Goal: Ask a question

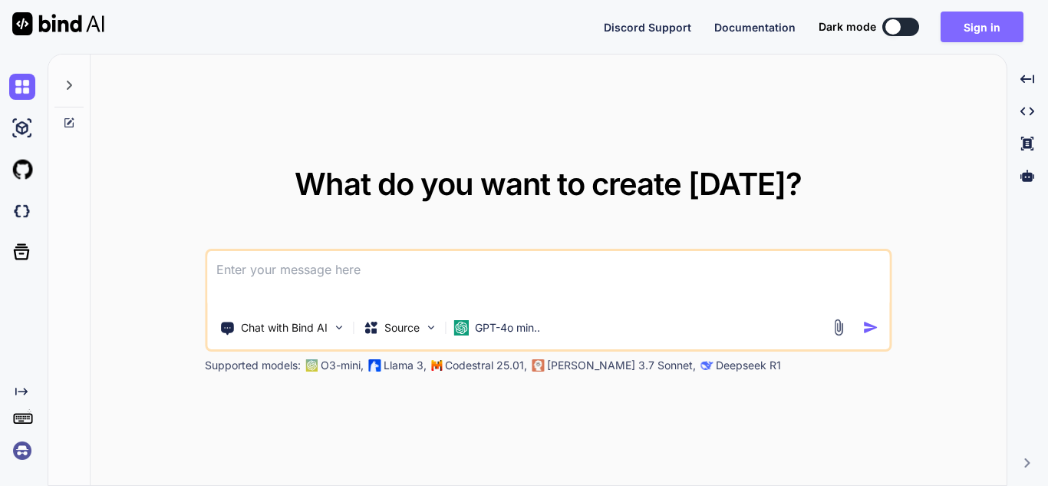
click at [963, 31] on button "Sign in" at bounding box center [981, 27] width 83 height 31
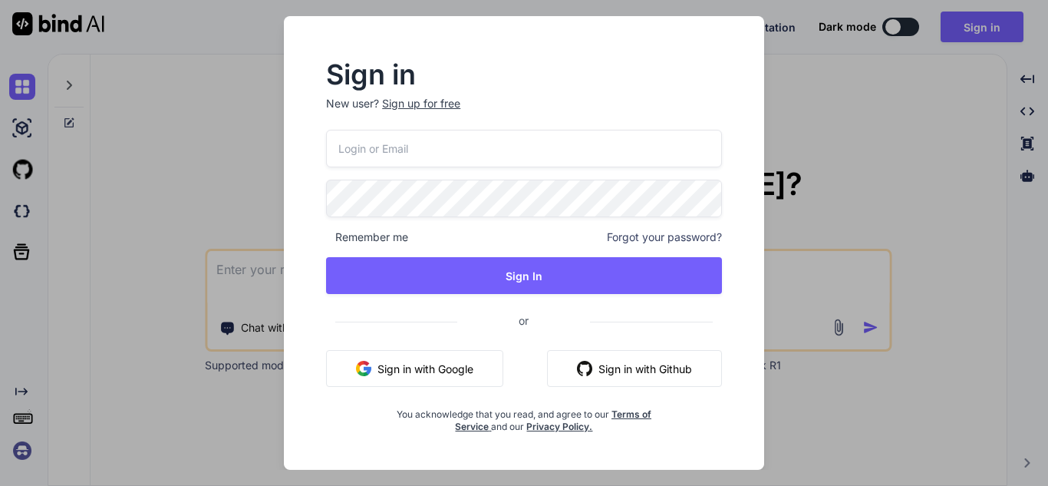
click at [431, 105] on div "Sign up for free" at bounding box center [421, 103] width 78 height 15
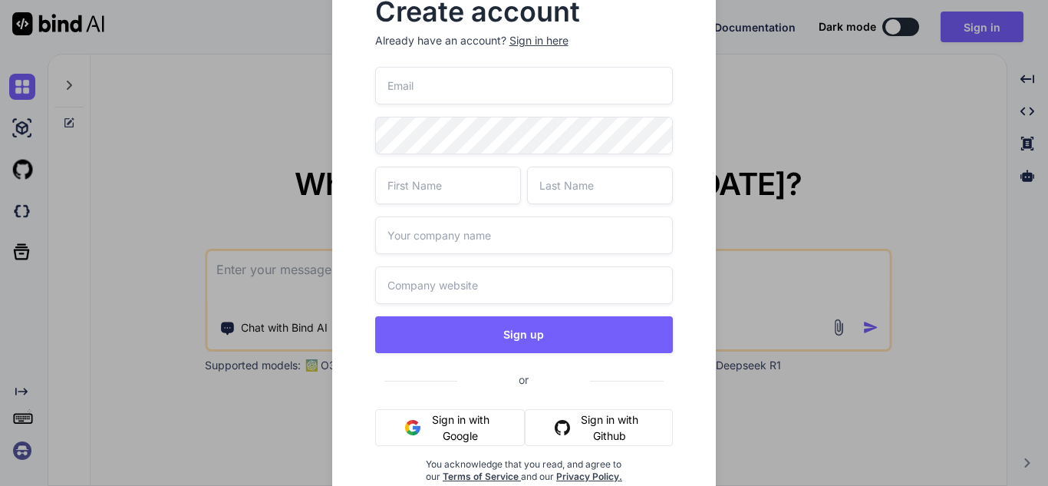
click at [436, 86] on input "email" at bounding box center [524, 86] width 298 height 38
type input "bindnew@yopmail.com"
click at [432, 187] on input "text" at bounding box center [448, 185] width 146 height 38
type input "bind"
type input "new"
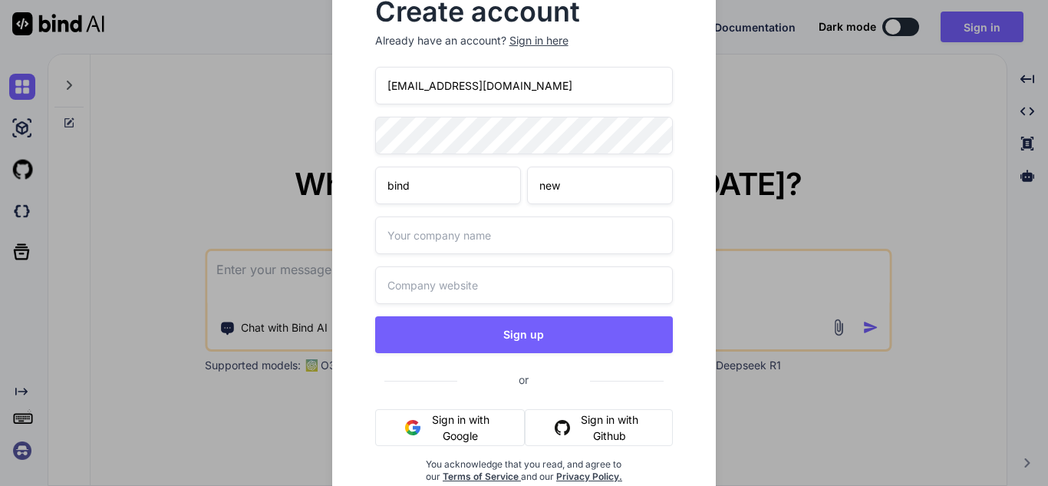
click at [434, 238] on input "text" at bounding box center [524, 235] width 298 height 38
type input "bindnew"
click at [428, 287] on input "text" at bounding box center [524, 285] width 298 height 38
paste input "bindnew@yopmail.com"
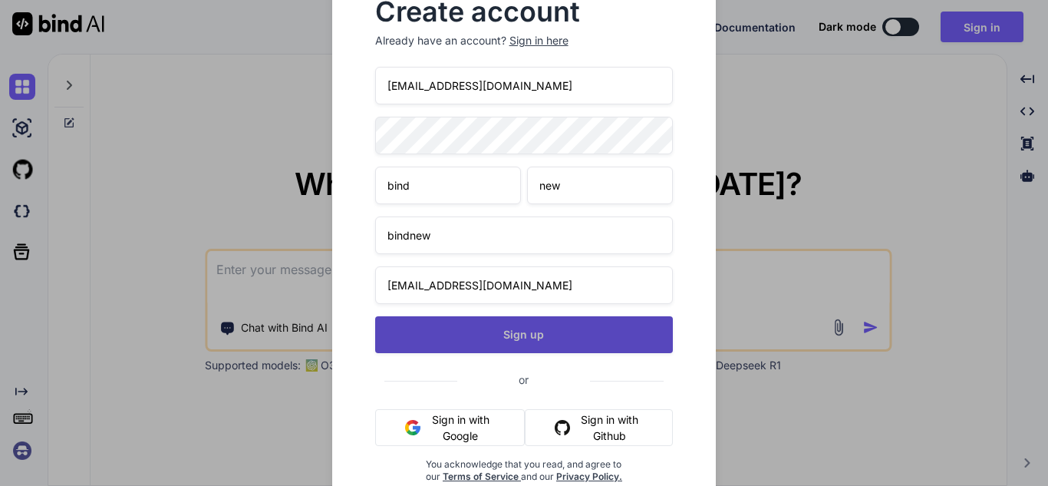
type input "bindnew@yopmail.com"
click at [484, 344] on button "Sign up" at bounding box center [524, 334] width 298 height 37
type textarea "x"
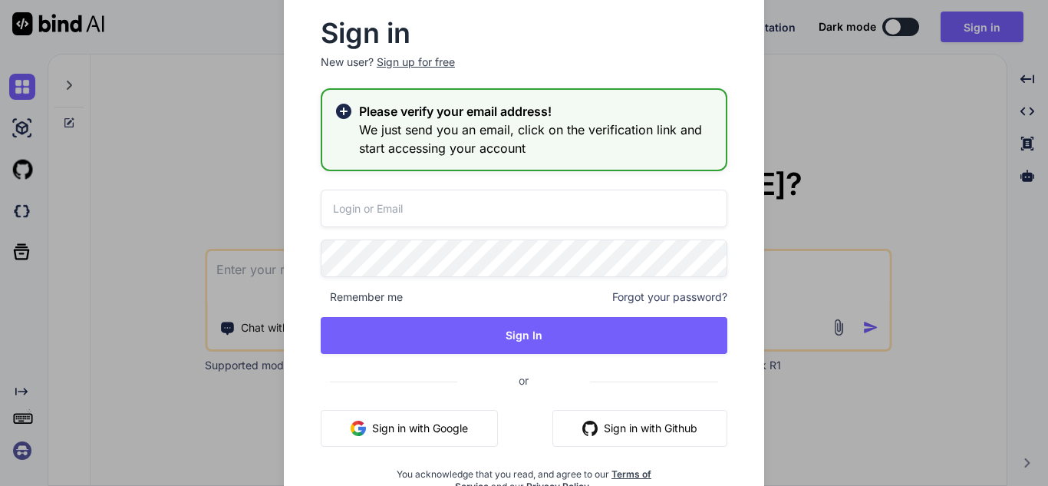
click at [405, 212] on input "email" at bounding box center [524, 208] width 407 height 38
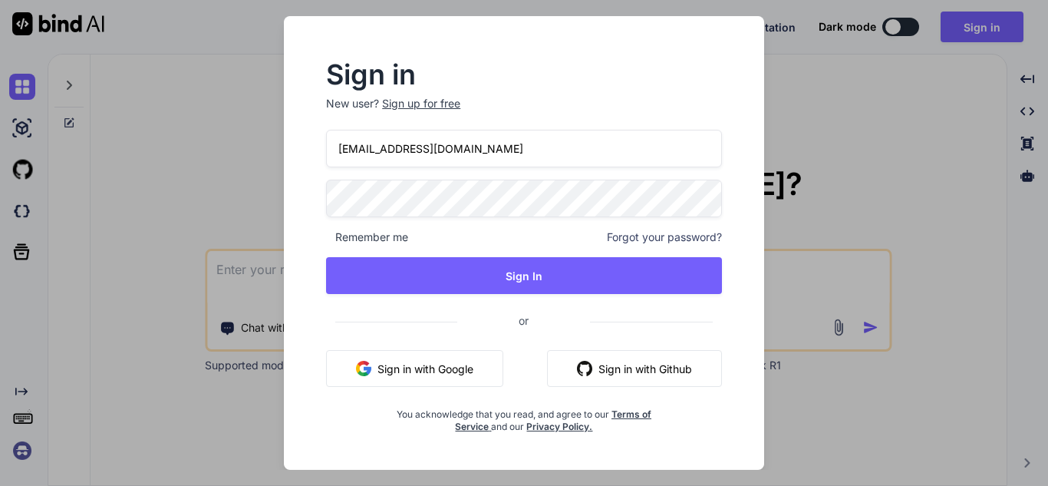
type input "bindnew@yopmail.com"
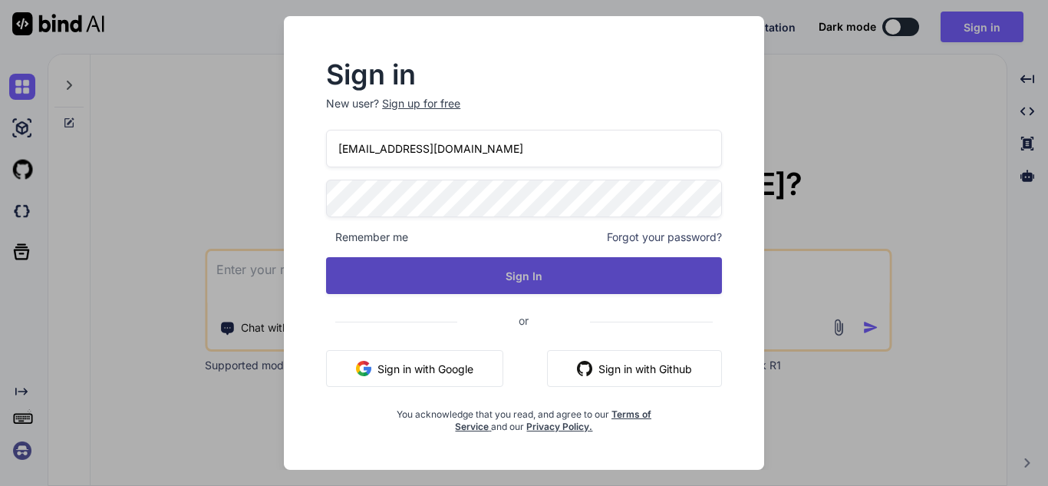
click at [435, 265] on button "Sign In" at bounding box center [524, 275] width 396 height 37
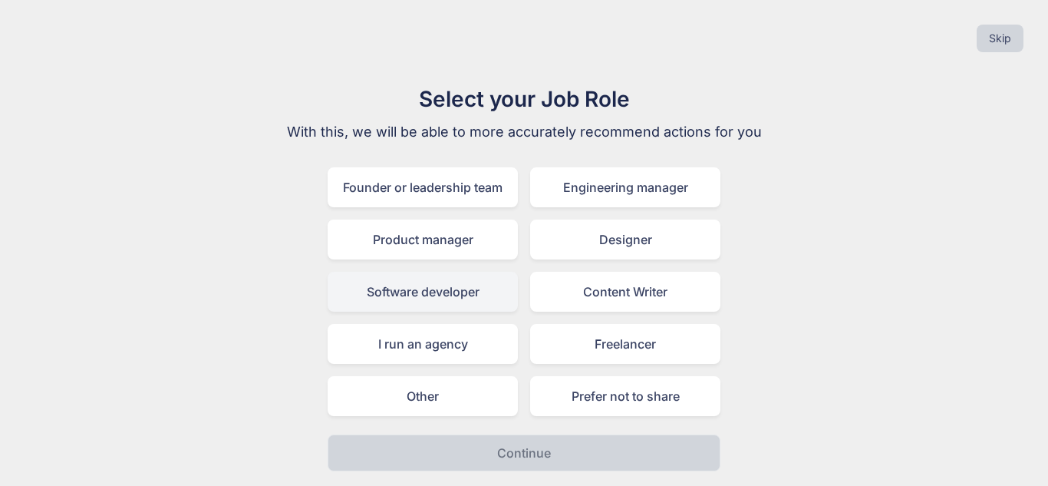
click at [433, 286] on div "Software developer" at bounding box center [423, 292] width 190 height 40
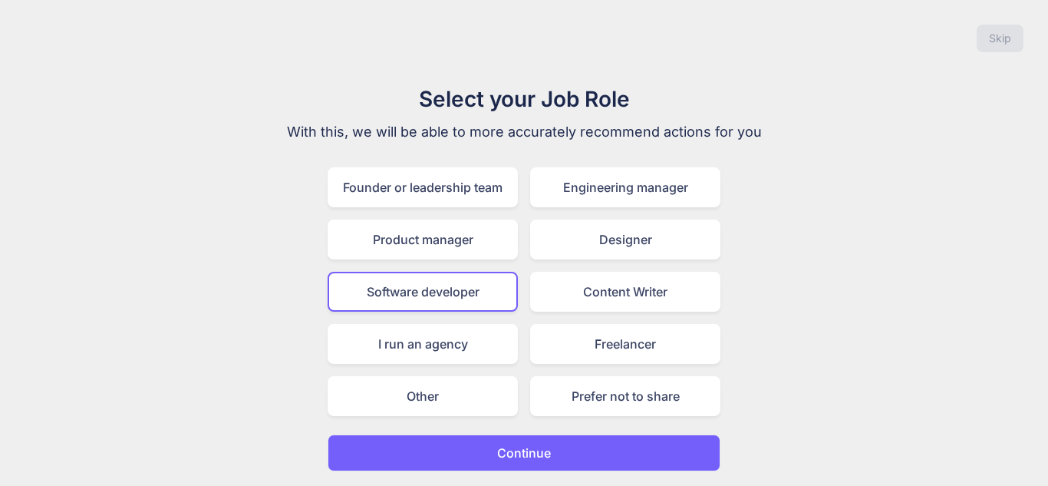
click at [535, 457] on p "Continue" at bounding box center [524, 452] width 54 height 18
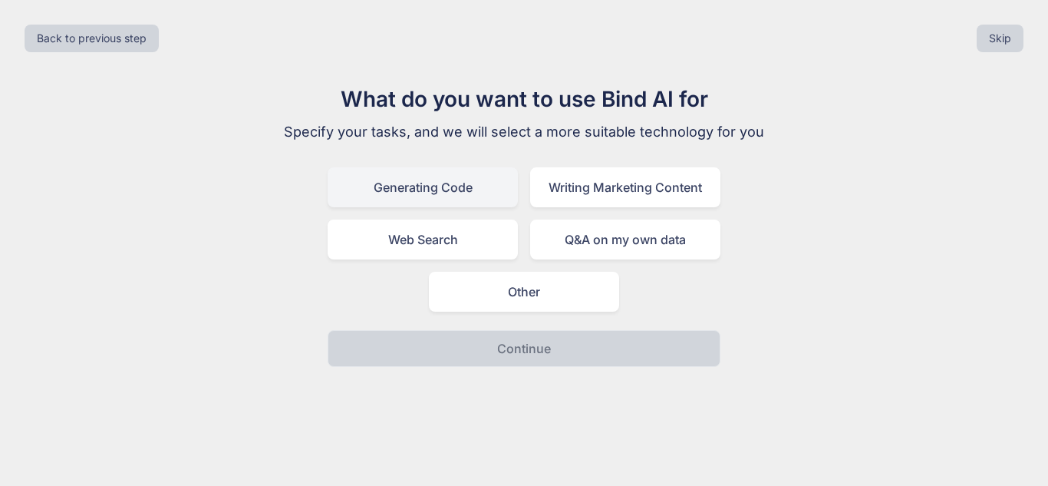
click at [462, 182] on div "Generating Code" at bounding box center [423, 187] width 190 height 40
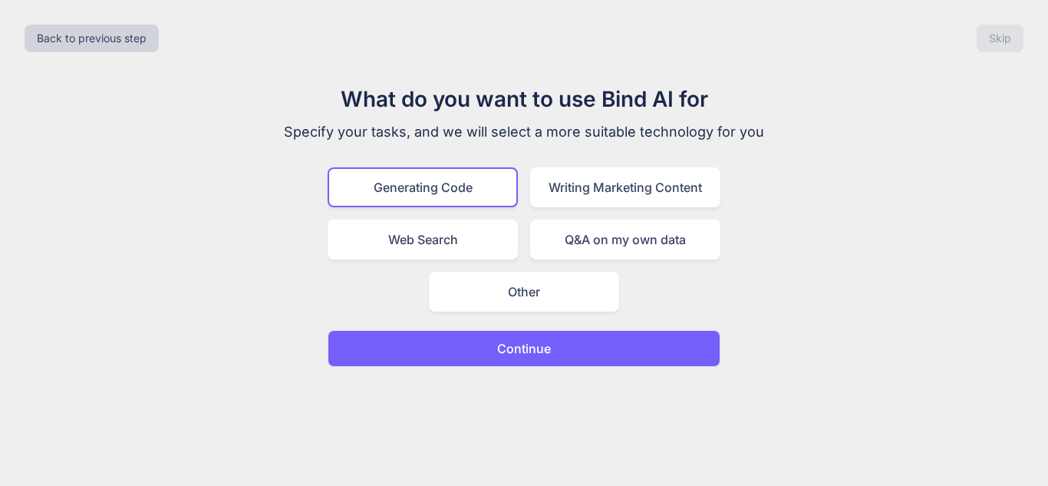
click at [520, 347] on p "Continue" at bounding box center [524, 348] width 54 height 18
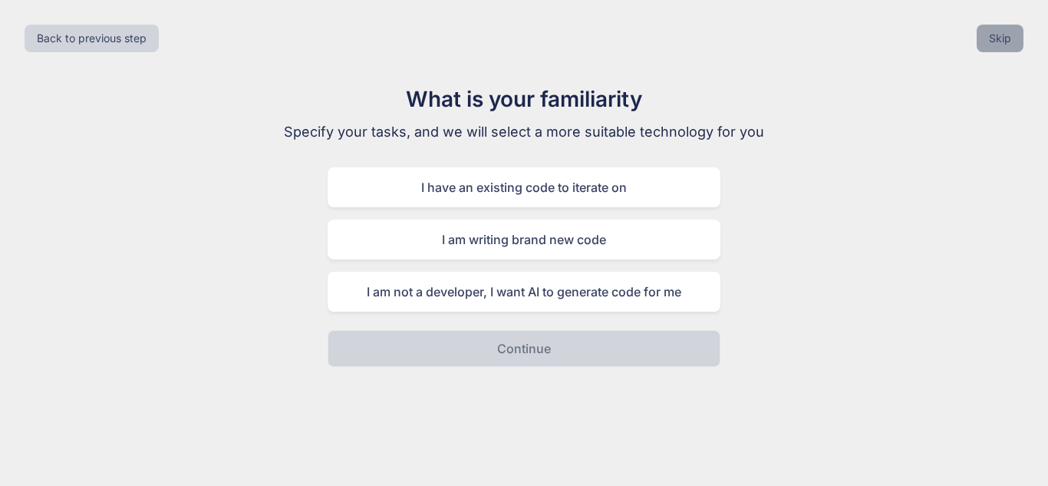
click at [986, 34] on button "Skip" at bounding box center [999, 39] width 47 height 28
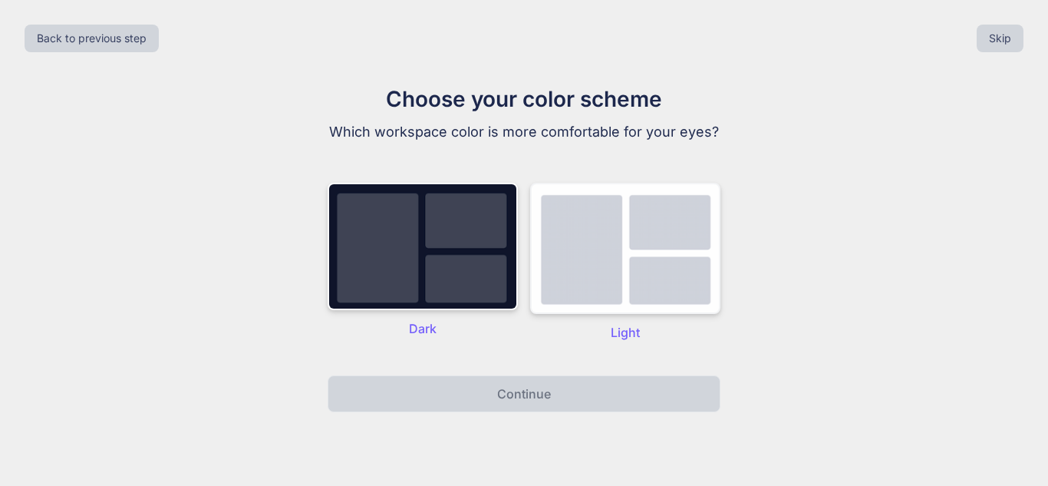
click at [553, 285] on img at bounding box center [625, 248] width 190 height 131
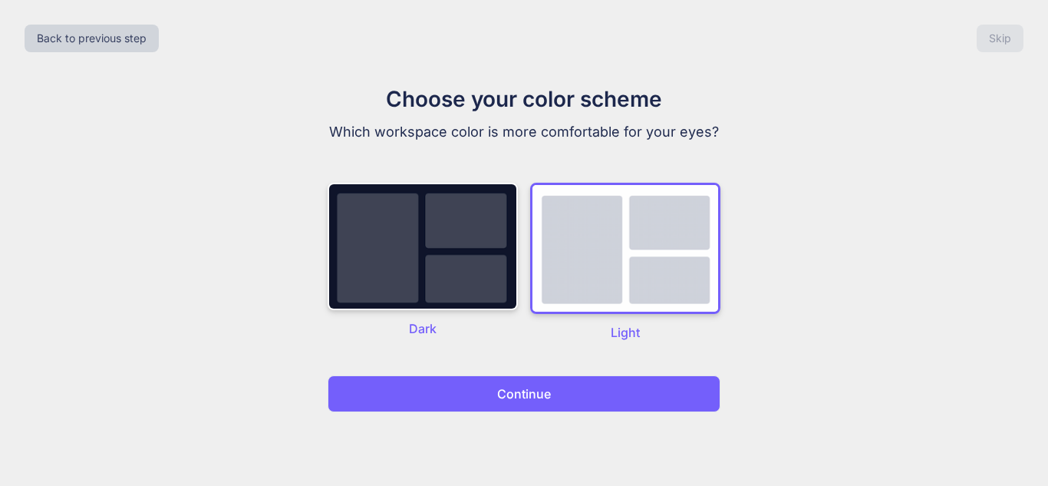
click at [489, 394] on button "Continue" at bounding box center [524, 393] width 393 height 37
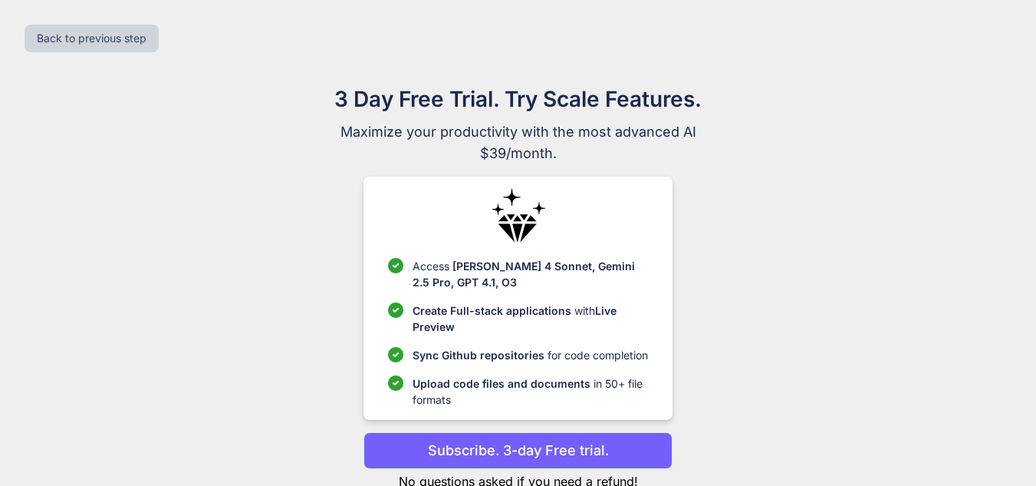
scroll to position [48, 0]
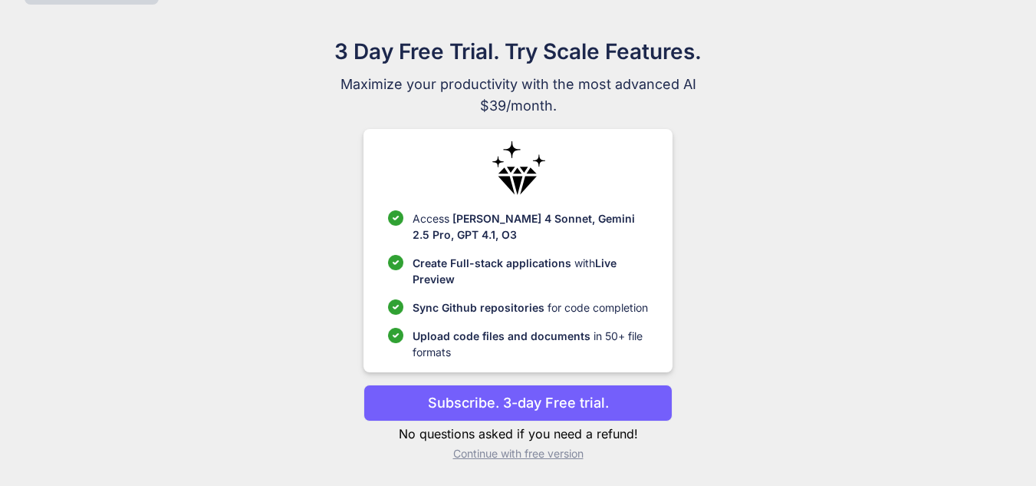
click at [569, 456] on p "Continue with free version" at bounding box center [518, 453] width 309 height 15
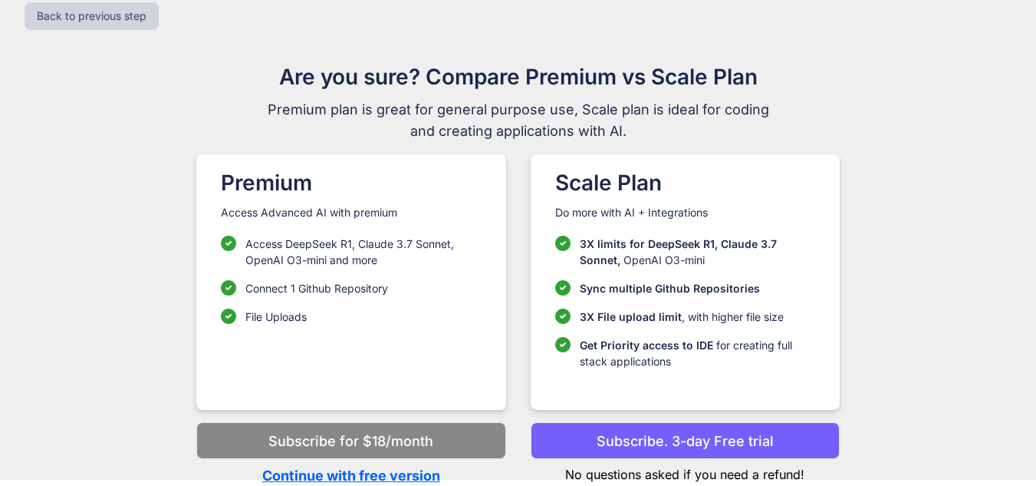
scroll to position [22, 0]
click at [360, 470] on p "Continue with free version" at bounding box center [350, 475] width 309 height 21
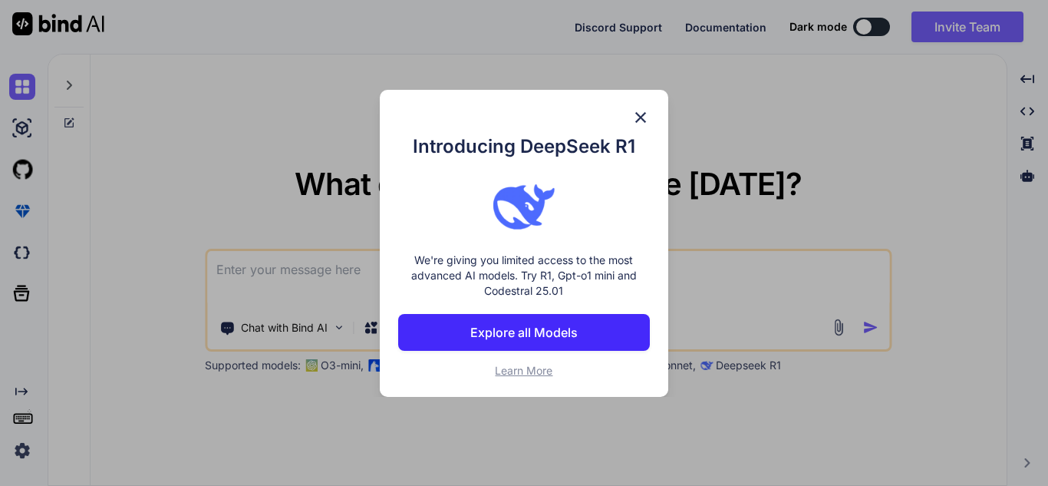
click at [642, 109] on img at bounding box center [640, 117] width 18 height 18
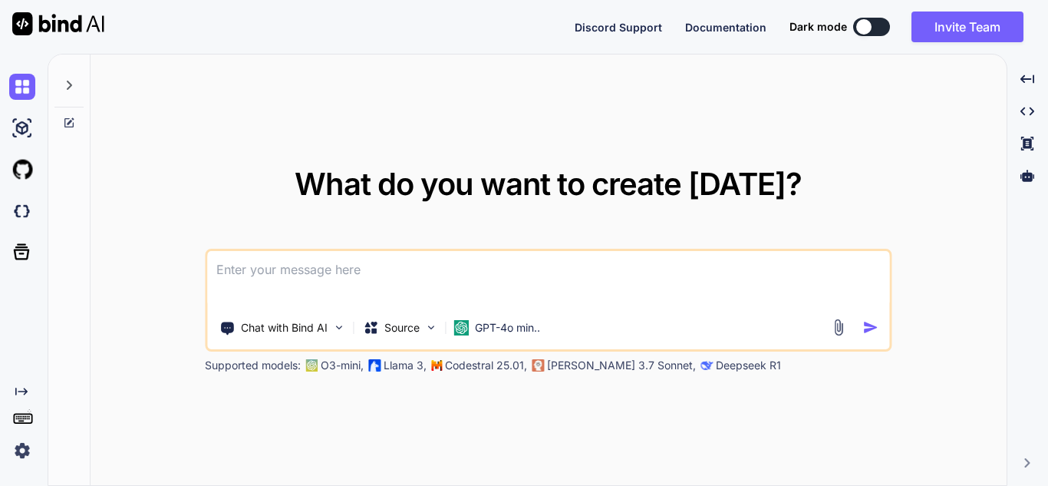
click at [320, 277] on textarea at bounding box center [548, 279] width 682 height 57
click at [500, 279] on textarea at bounding box center [548, 279] width 682 height 57
paste textarea "i need to integrate stripe payment APIs in my .net core web API project. guid m…"
type textarea "i need to integrate stripe payment APIs in my .net core web API project. guid m…"
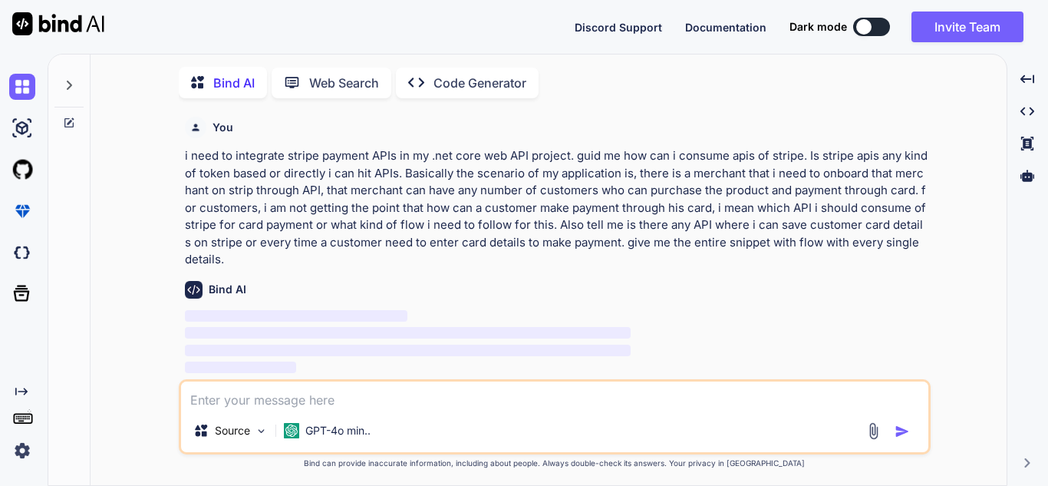
scroll to position [6, 0]
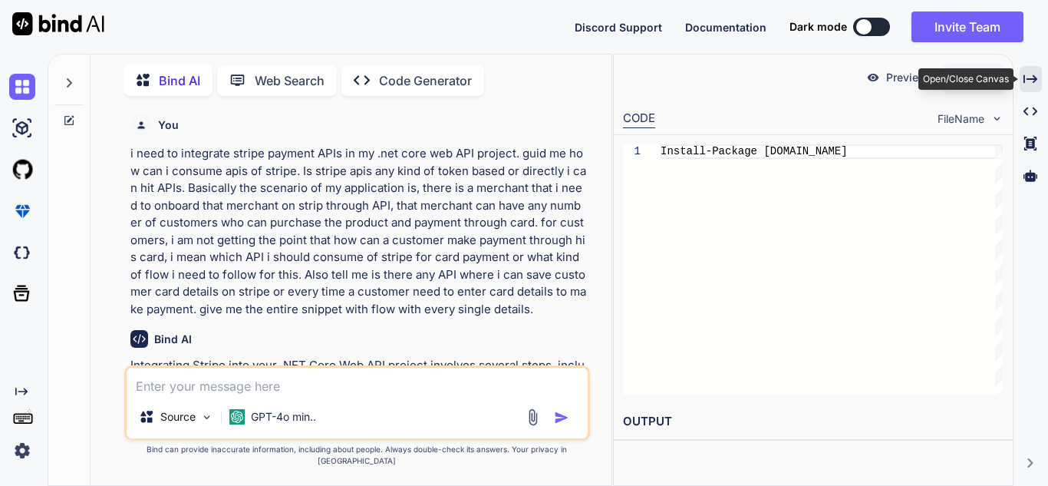
click at [1022, 75] on div "Created with Pixso." at bounding box center [1030, 79] width 22 height 26
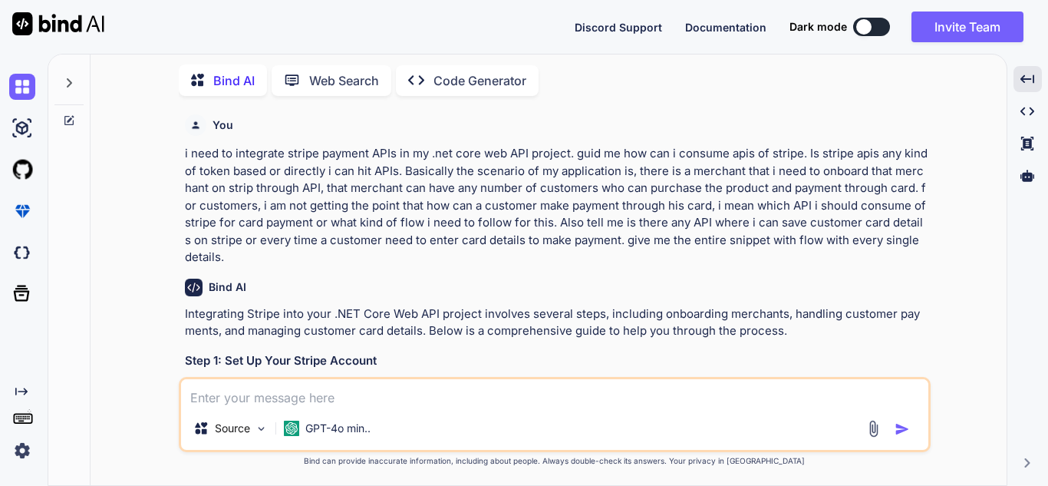
scroll to position [460, 0]
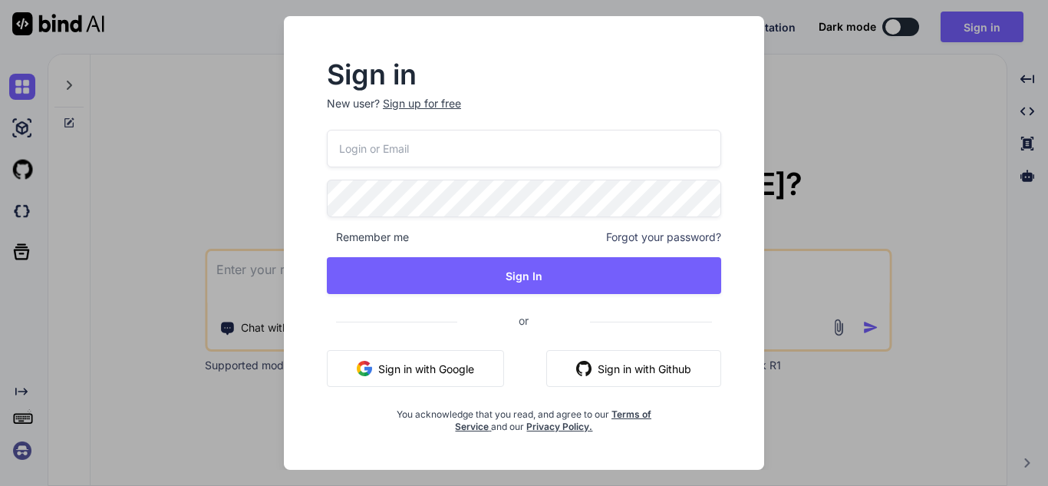
type textarea "x"
